Goal: Task Accomplishment & Management: Manage account settings

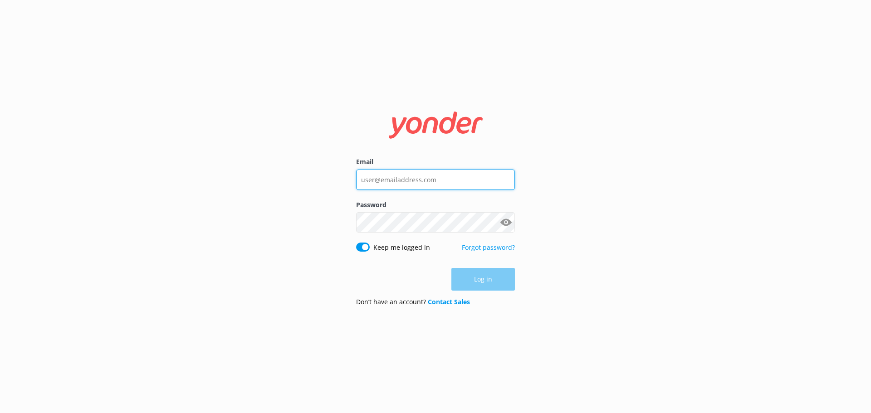
click at [407, 177] on input "Email" at bounding box center [435, 180] width 159 height 20
type input "[PERSON_NAME][EMAIL_ADDRESS][DOMAIN_NAME]"
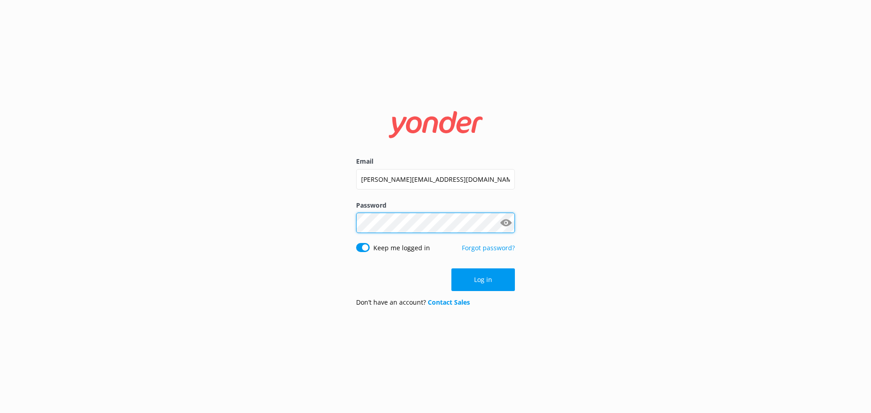
click button "Log in" at bounding box center [483, 280] width 64 height 23
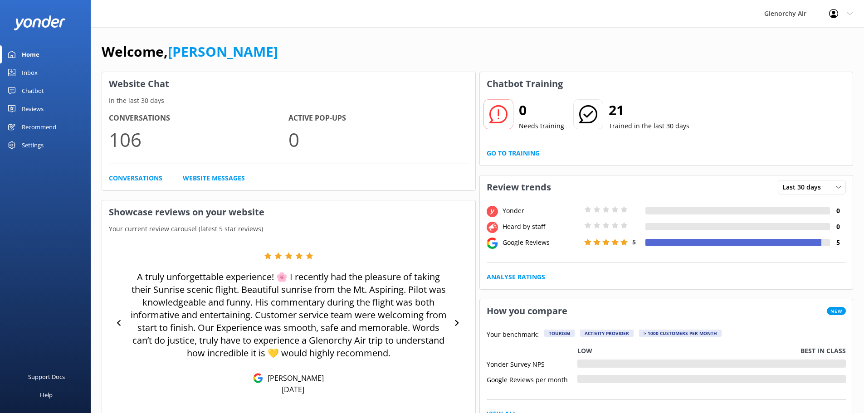
click at [60, 70] on link "Inbox" at bounding box center [45, 73] width 91 height 18
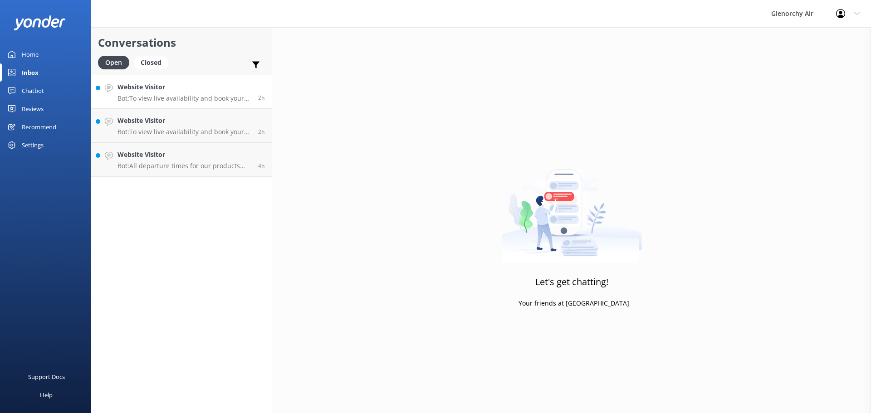
click at [176, 100] on p "Bot: To view live availability and book your experience, please visit [URL][DOM…" at bounding box center [184, 98] width 134 height 8
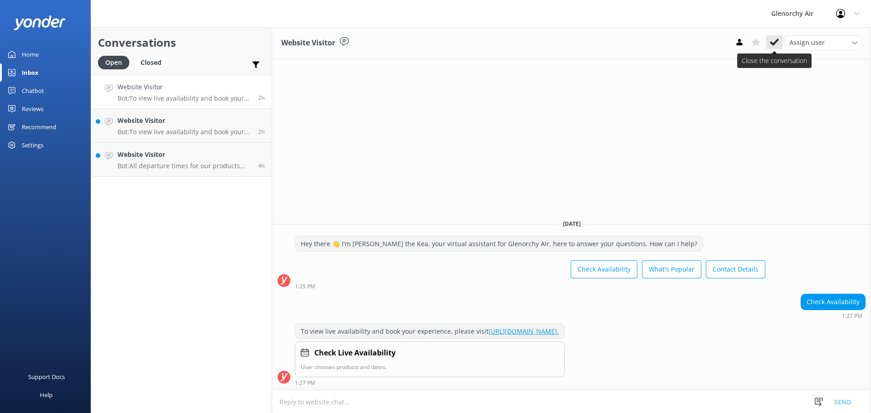
click at [773, 46] on icon at bounding box center [774, 42] width 9 height 9
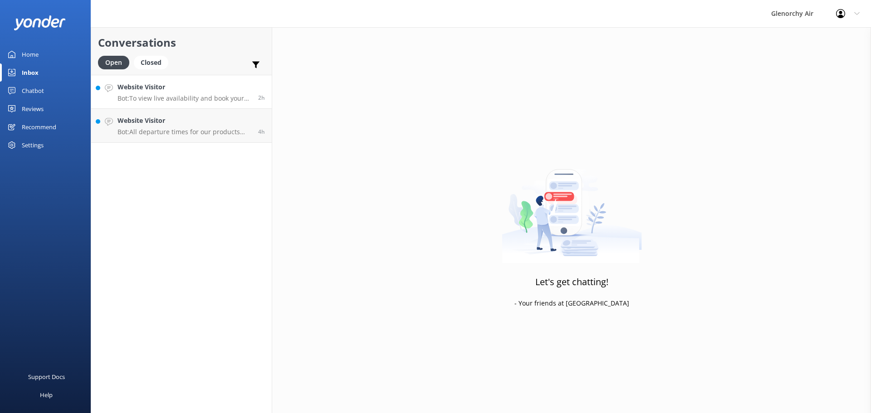
click at [195, 94] on div "Website Visitor Bot: To view live availability and book your experience, please…" at bounding box center [184, 92] width 134 height 20
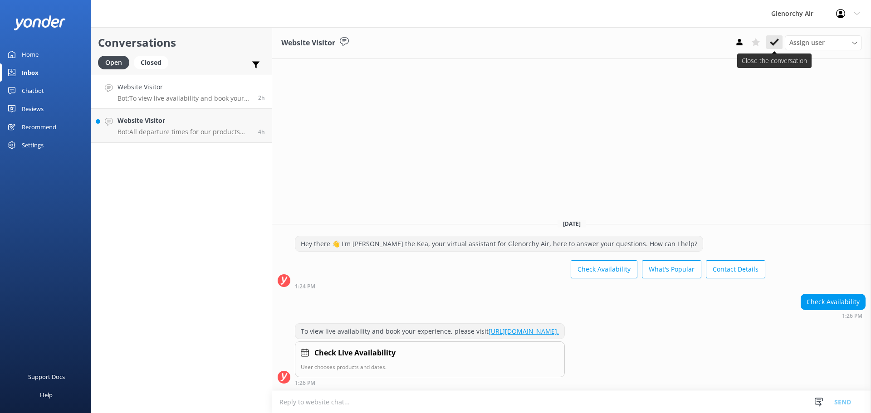
click at [775, 41] on icon at bounding box center [774, 42] width 9 height 9
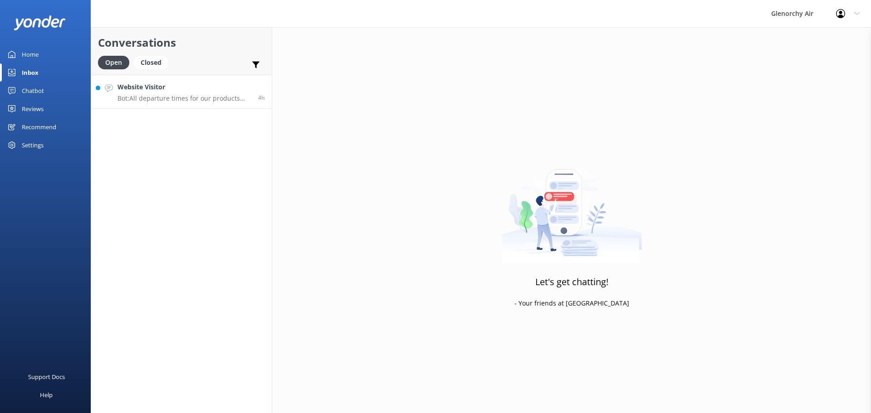
click at [185, 108] on link "Website Visitor Bot: All departure times for our products are listed on their p…" at bounding box center [181, 92] width 181 height 34
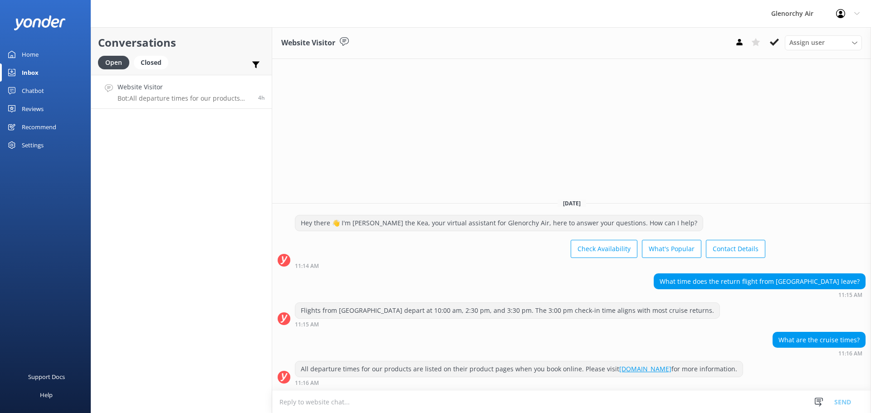
drag, startPoint x: 776, startPoint y: 42, endPoint x: 765, endPoint y: 36, distance: 12.0
click at [776, 42] on use at bounding box center [774, 42] width 9 height 7
